Goal: Task Accomplishment & Management: Use online tool/utility

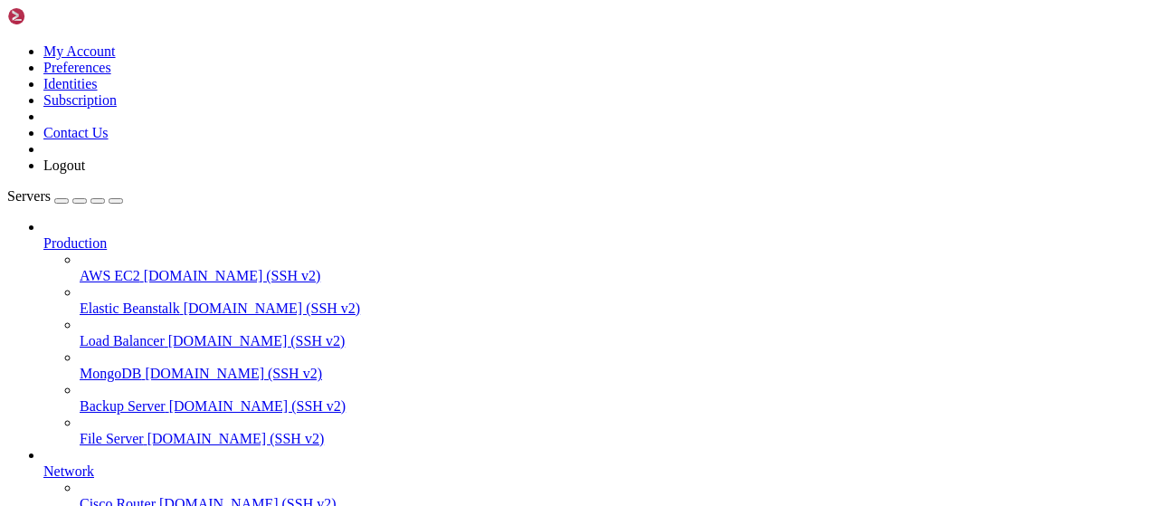
scroll to position [367, 0]
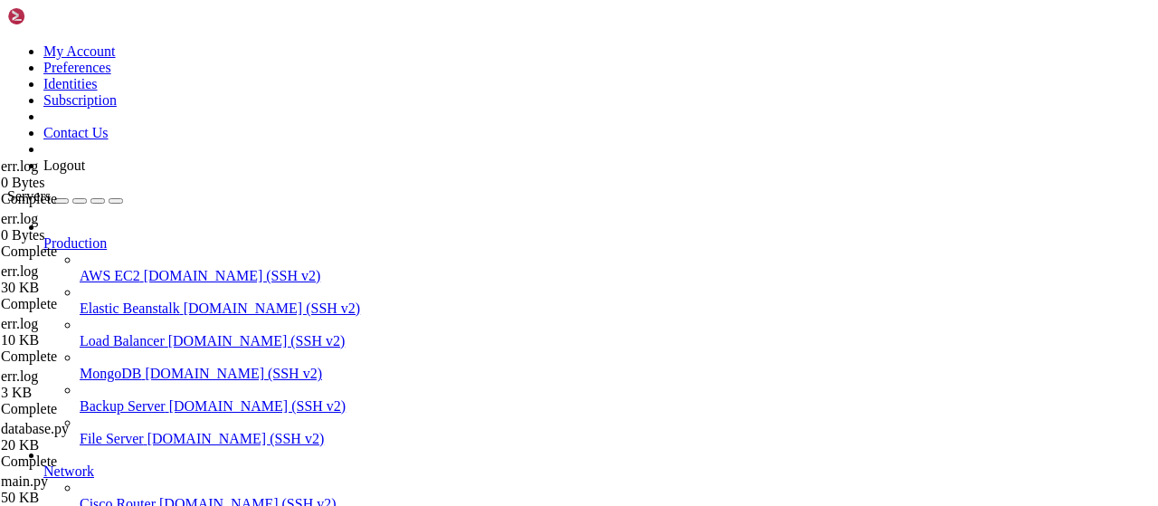
scroll to position [442, 0]
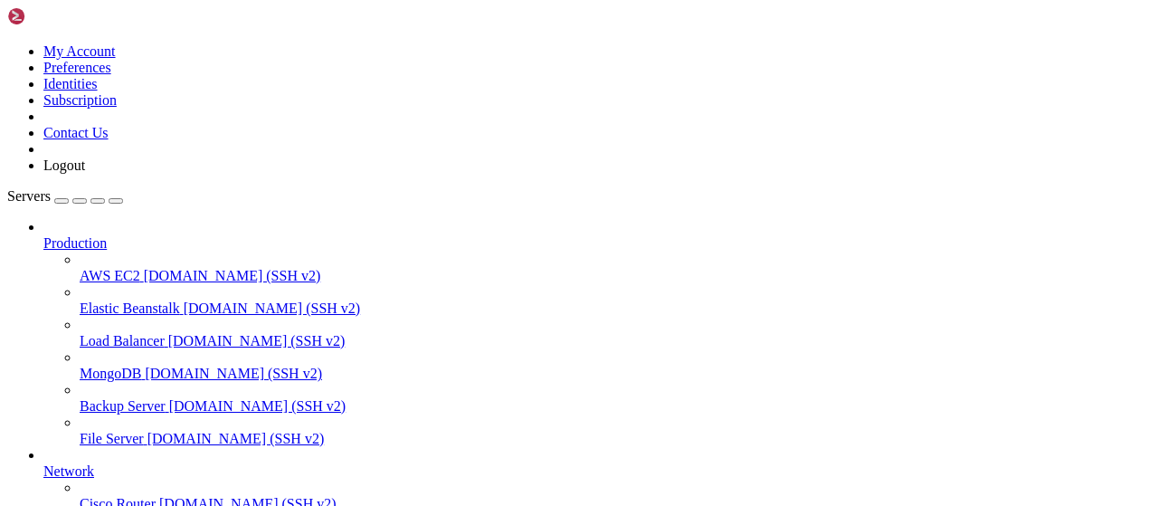
scroll to position [9290, 0]
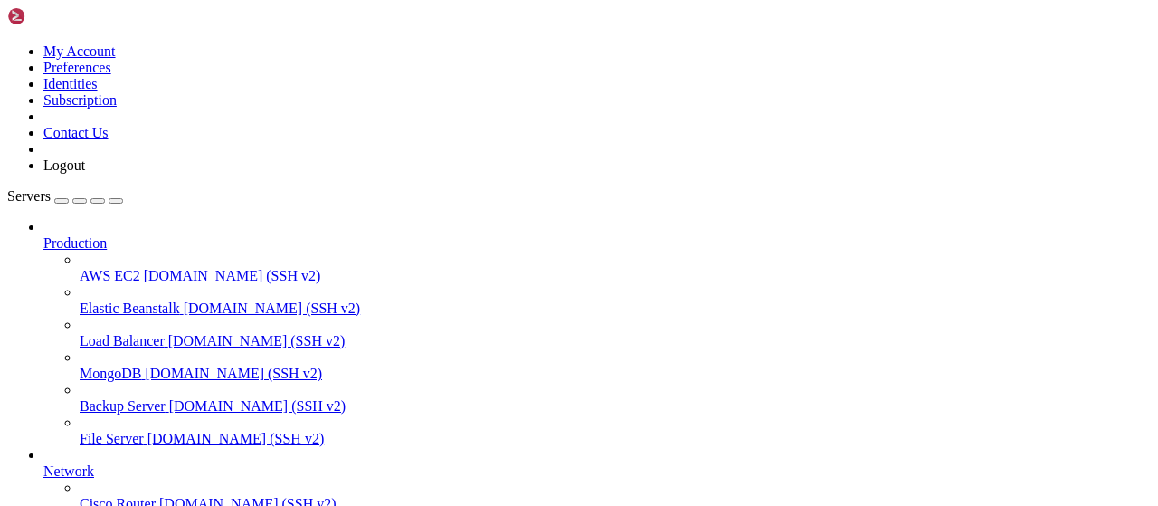
type input "/root/vpn-manager"
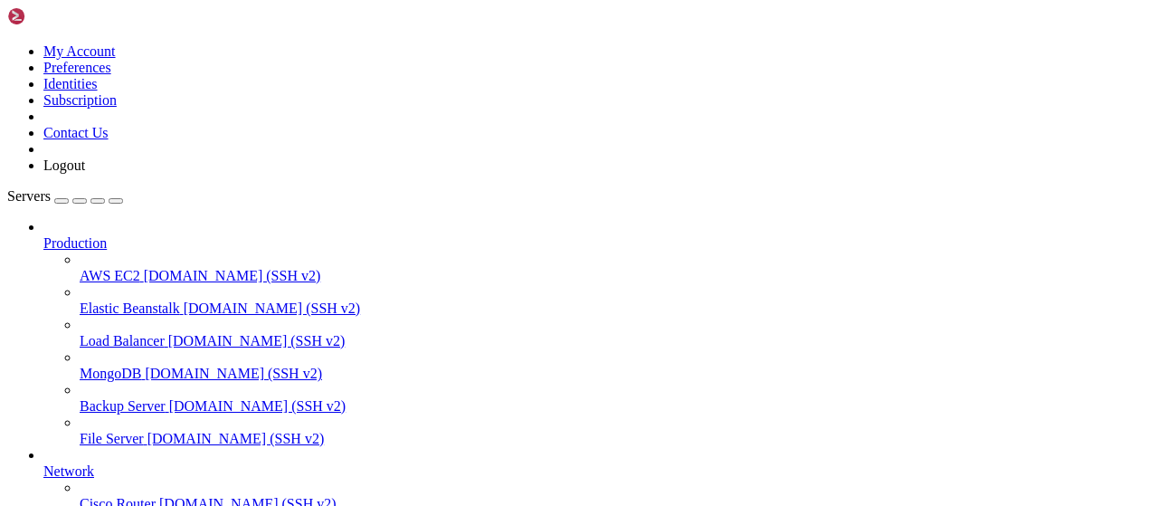
scroll to position [0, 0]
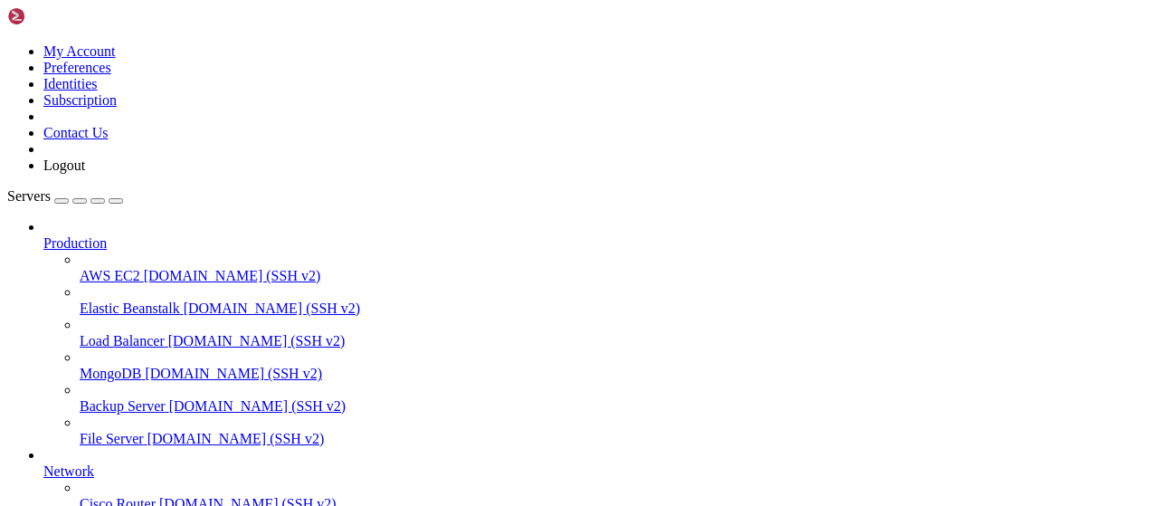
drag, startPoint x: 704, startPoint y: 461, endPoint x: 272, endPoint y: 424, distance: 433.2
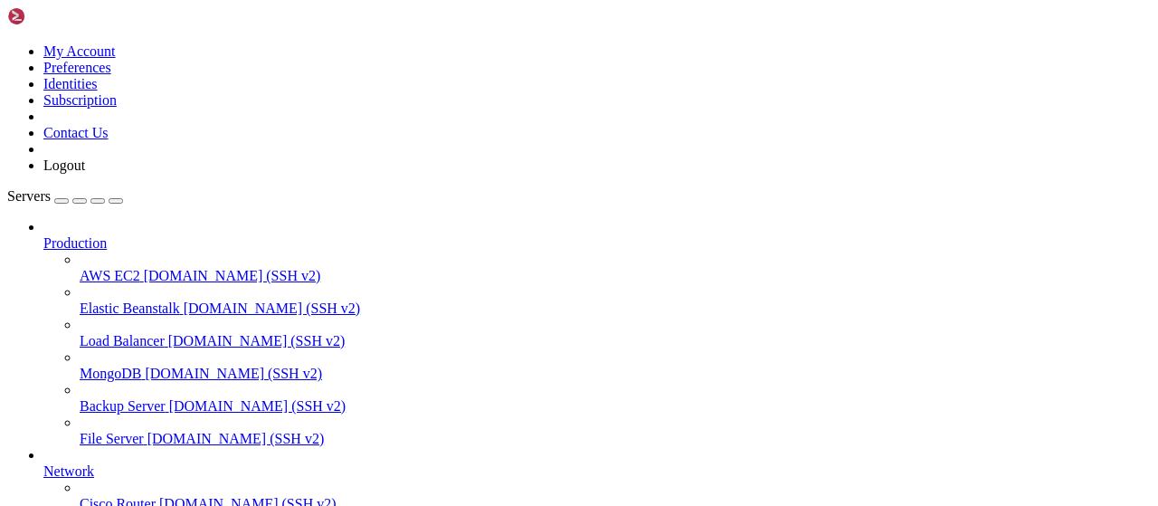
type textarea "ImportError: cannot import name 'init_db' from 'db' (/root/vpn-manager/db.py)"
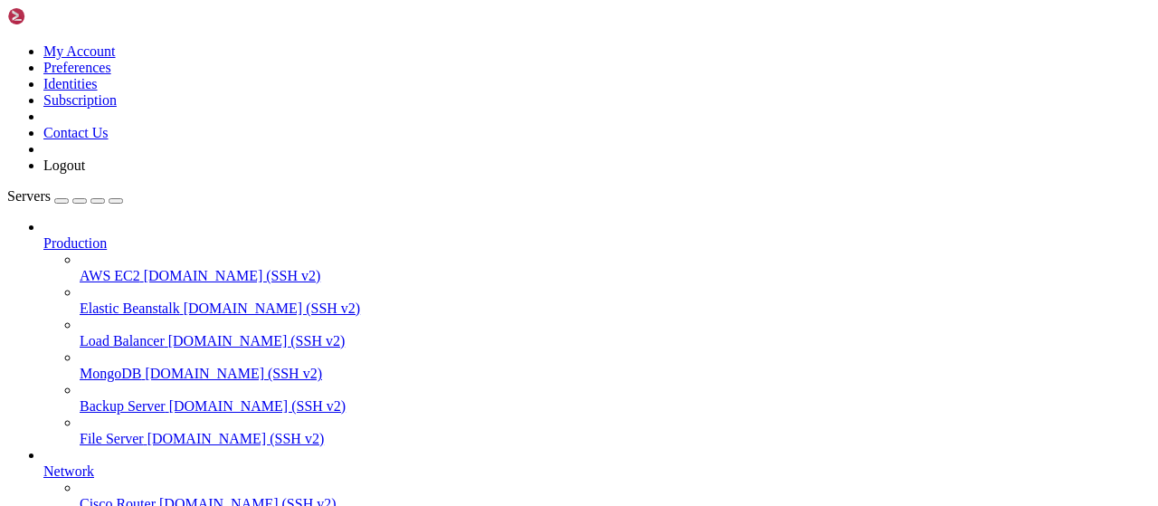
type textarea "request_op: status=200"
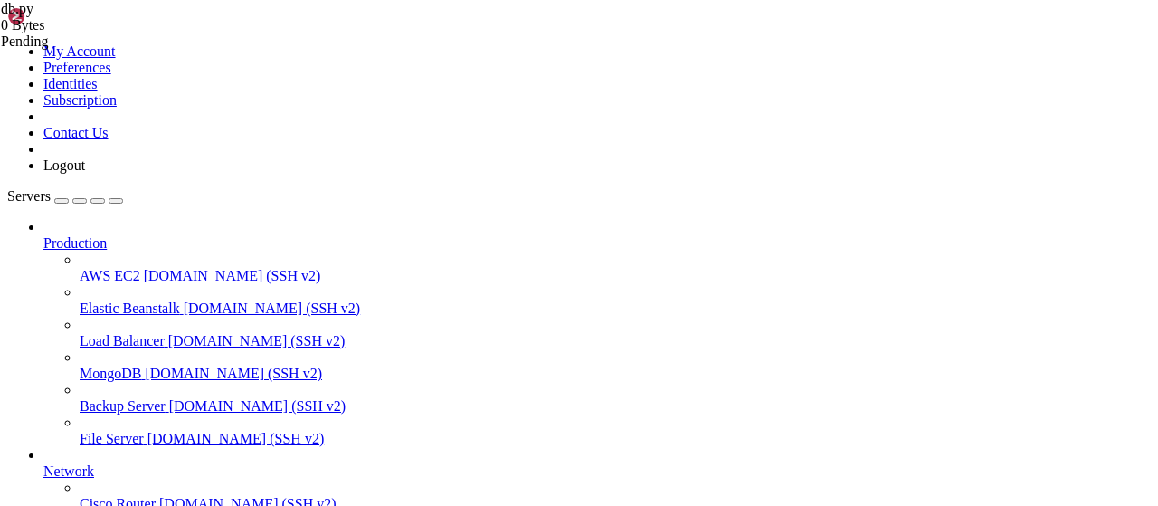
drag, startPoint x: 417, startPoint y: 13, endPoint x: 443, endPoint y: 23, distance: 28.1
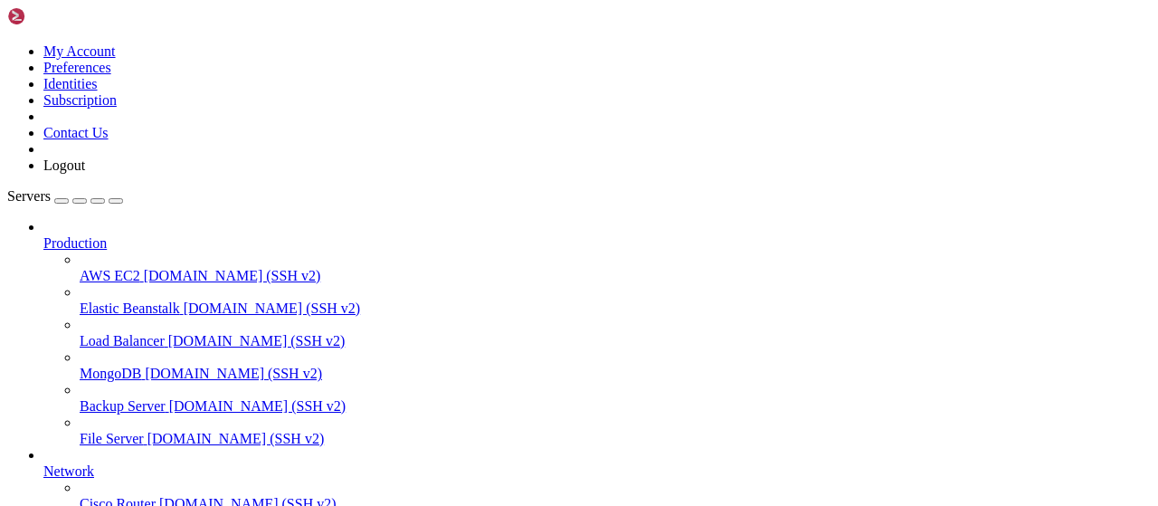
type input "/root/vpn-manager"
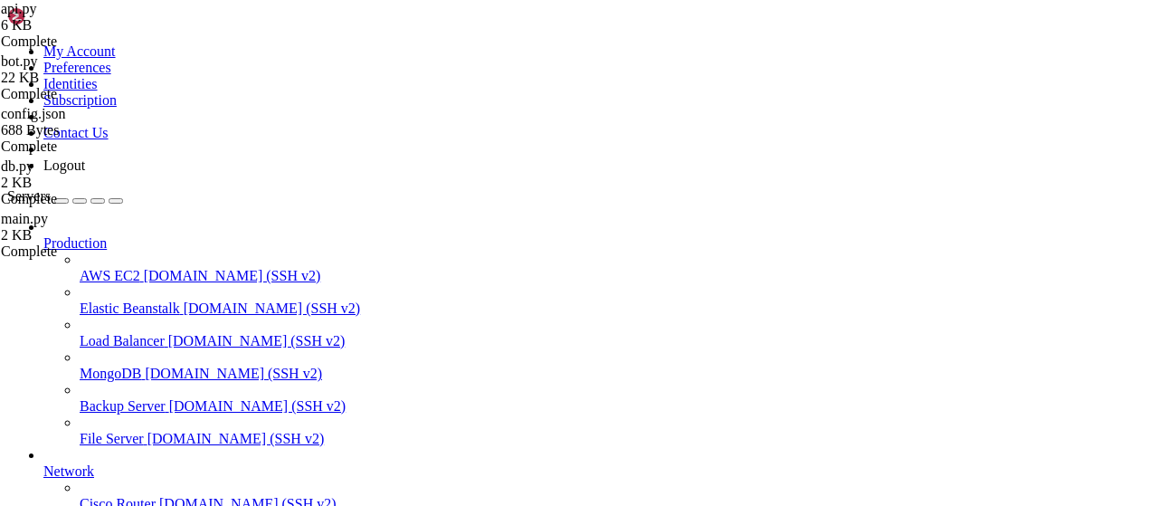
drag, startPoint x: 557, startPoint y: 465, endPoint x: 271, endPoint y: 400, distance: 293.3
type textarea "Traceback (most recent call last): File "/root/vpn-manager/main.py", line 4, in…"
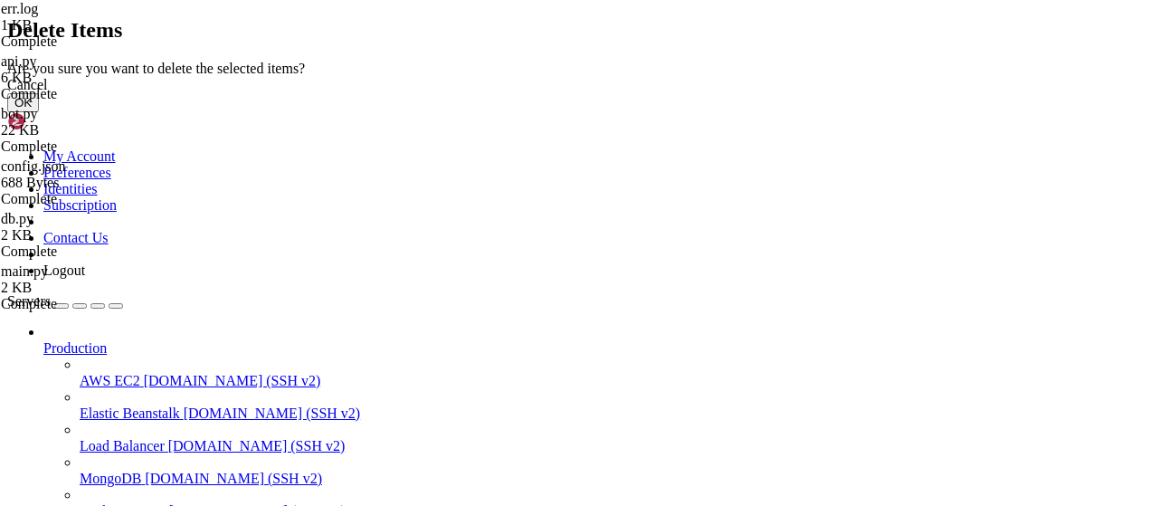
click at [39, 112] on button "OK" at bounding box center [23, 102] width 32 height 19
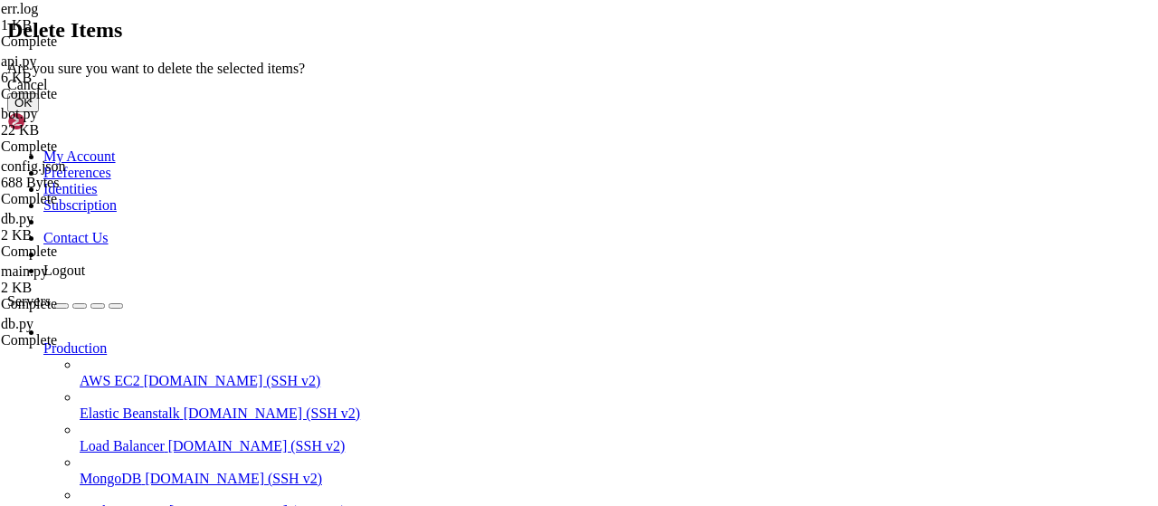
click at [39, 112] on button "OK" at bounding box center [23, 102] width 32 height 19
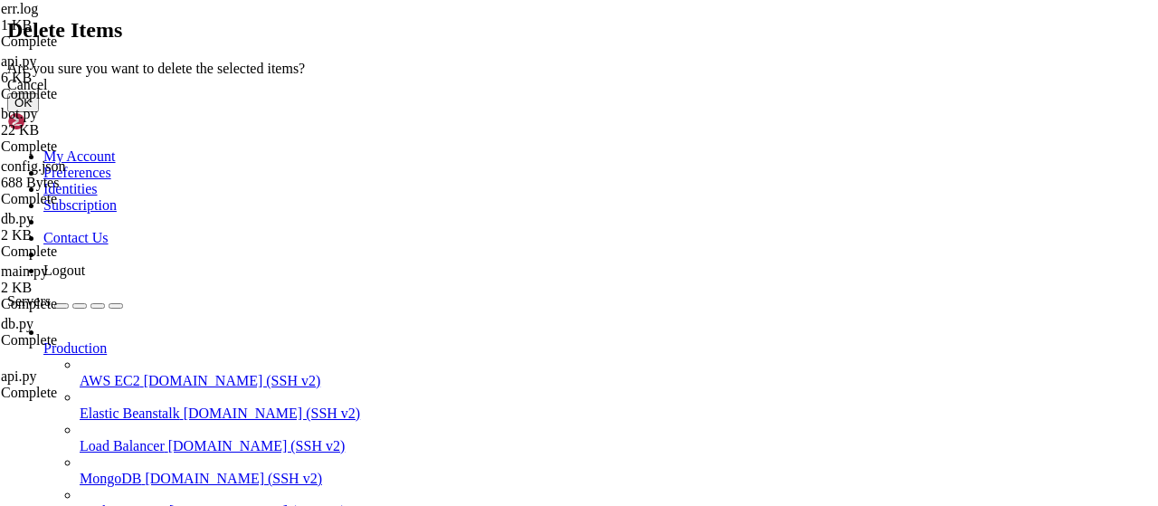
click at [39, 112] on button "OK" at bounding box center [23, 102] width 32 height 19
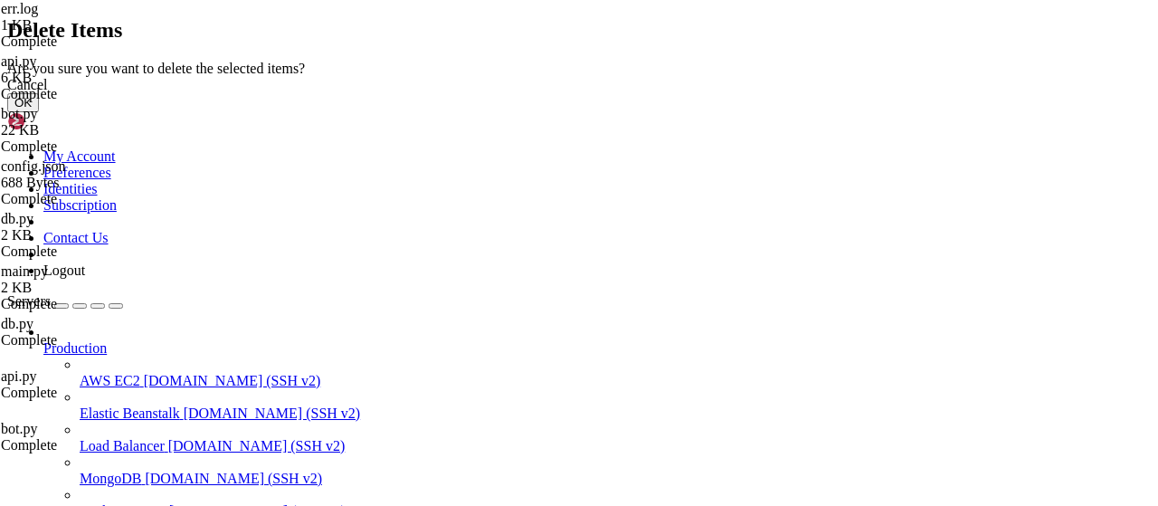
click at [39, 112] on button "OK" at bounding box center [23, 102] width 32 height 19
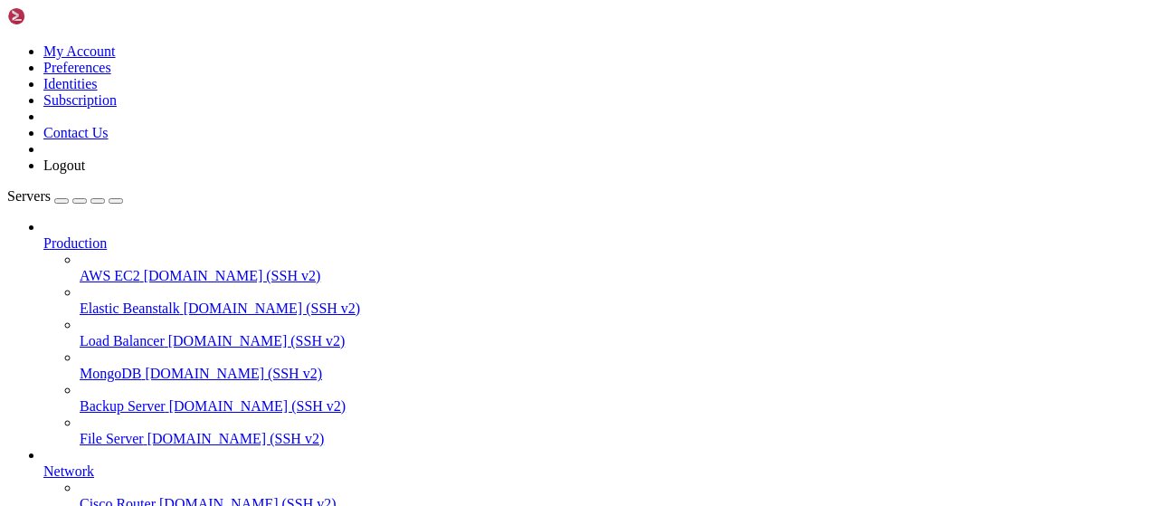
type input "/root/vpn-manager"
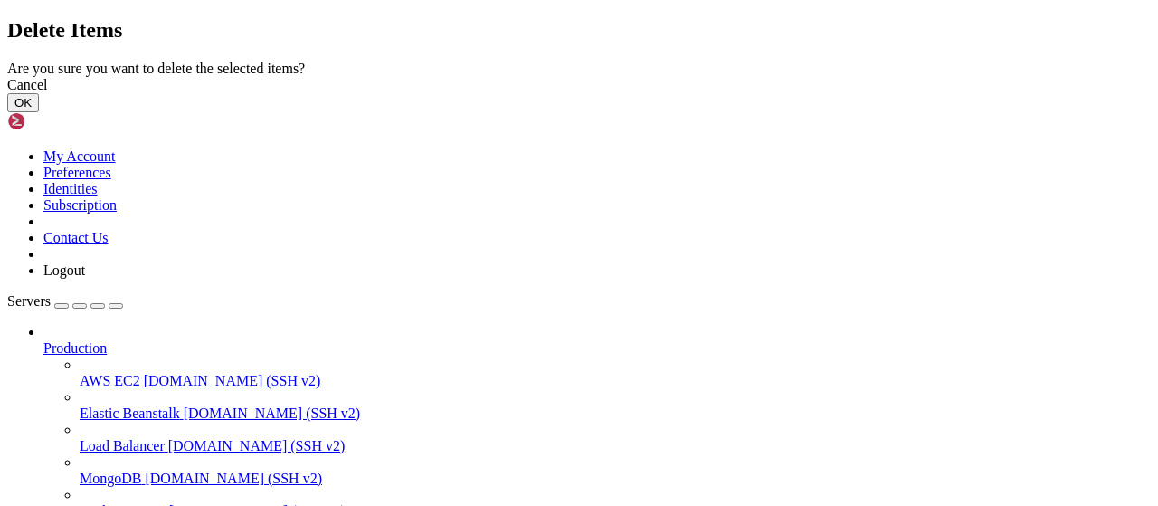
click at [679, 93] on div "Cancel" at bounding box center [579, 85] width 1144 height 16
